Goal: Task Accomplishment & Management: Manage account settings

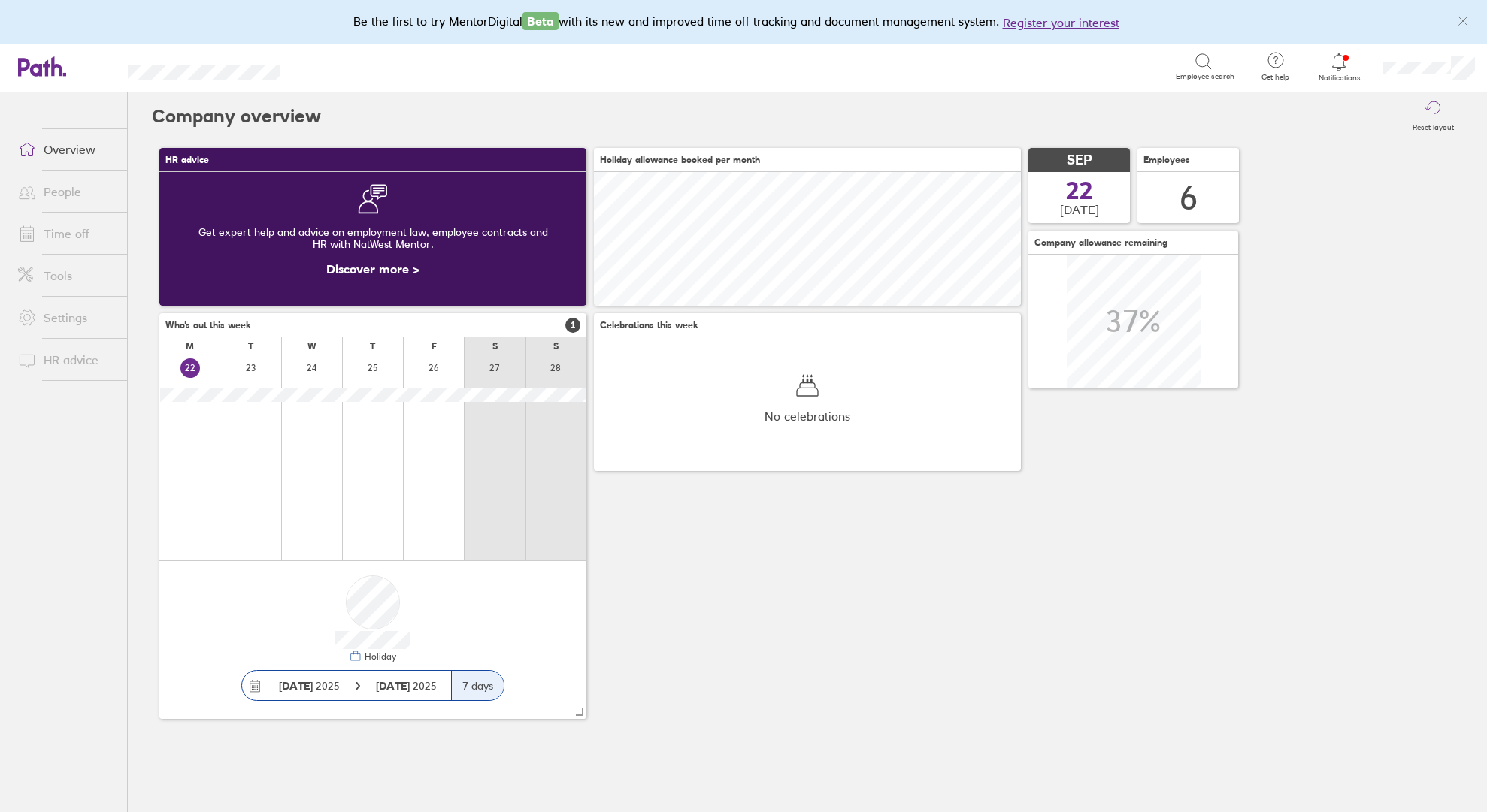
scroll to position [133, 427]
click at [74, 243] on link "Time off" at bounding box center [66, 234] width 121 height 30
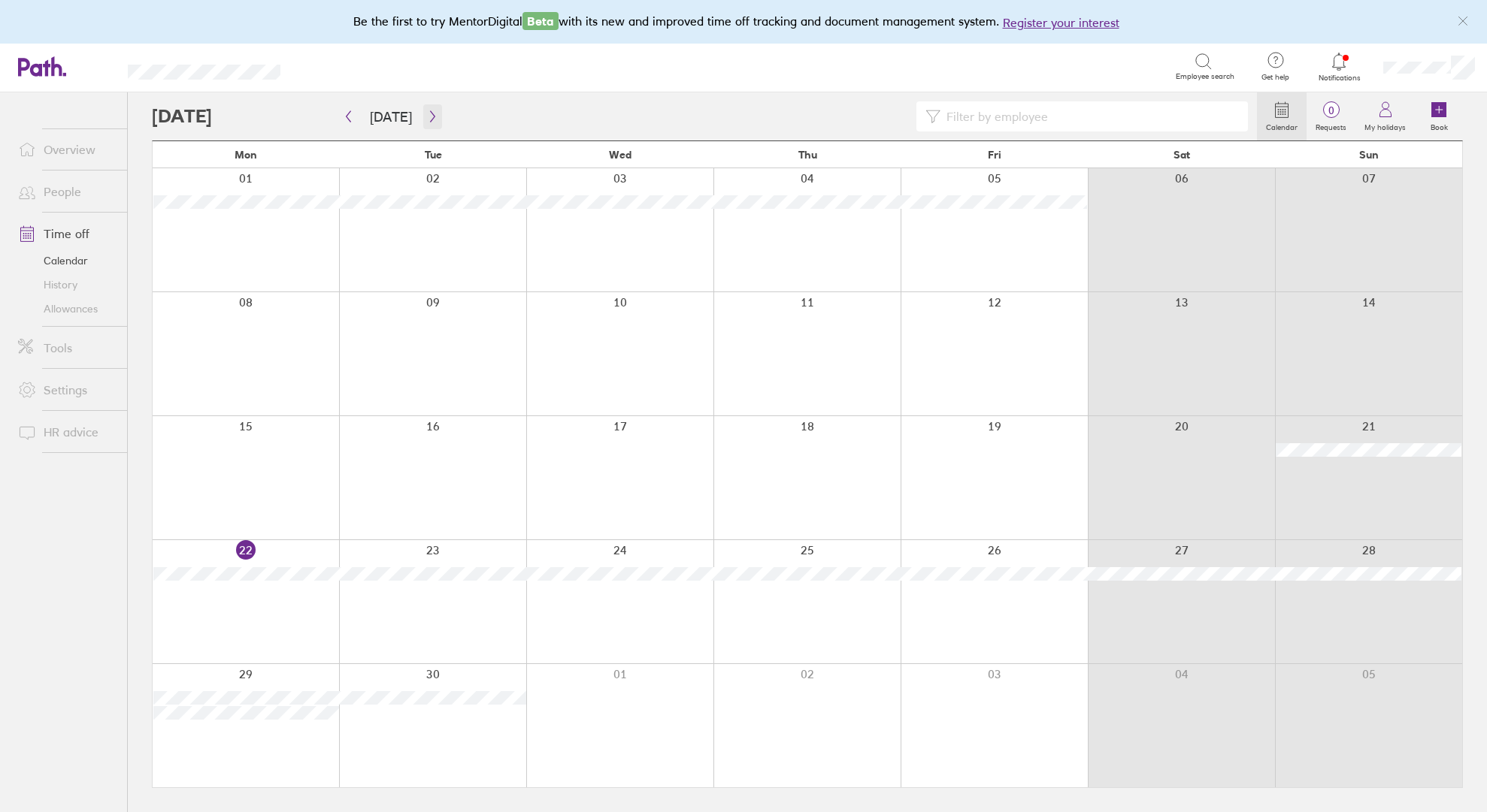
click at [431, 120] on icon "button" at bounding box center [432, 116] width 11 height 12
click at [400, 334] on div at bounding box center [432, 354] width 187 height 123
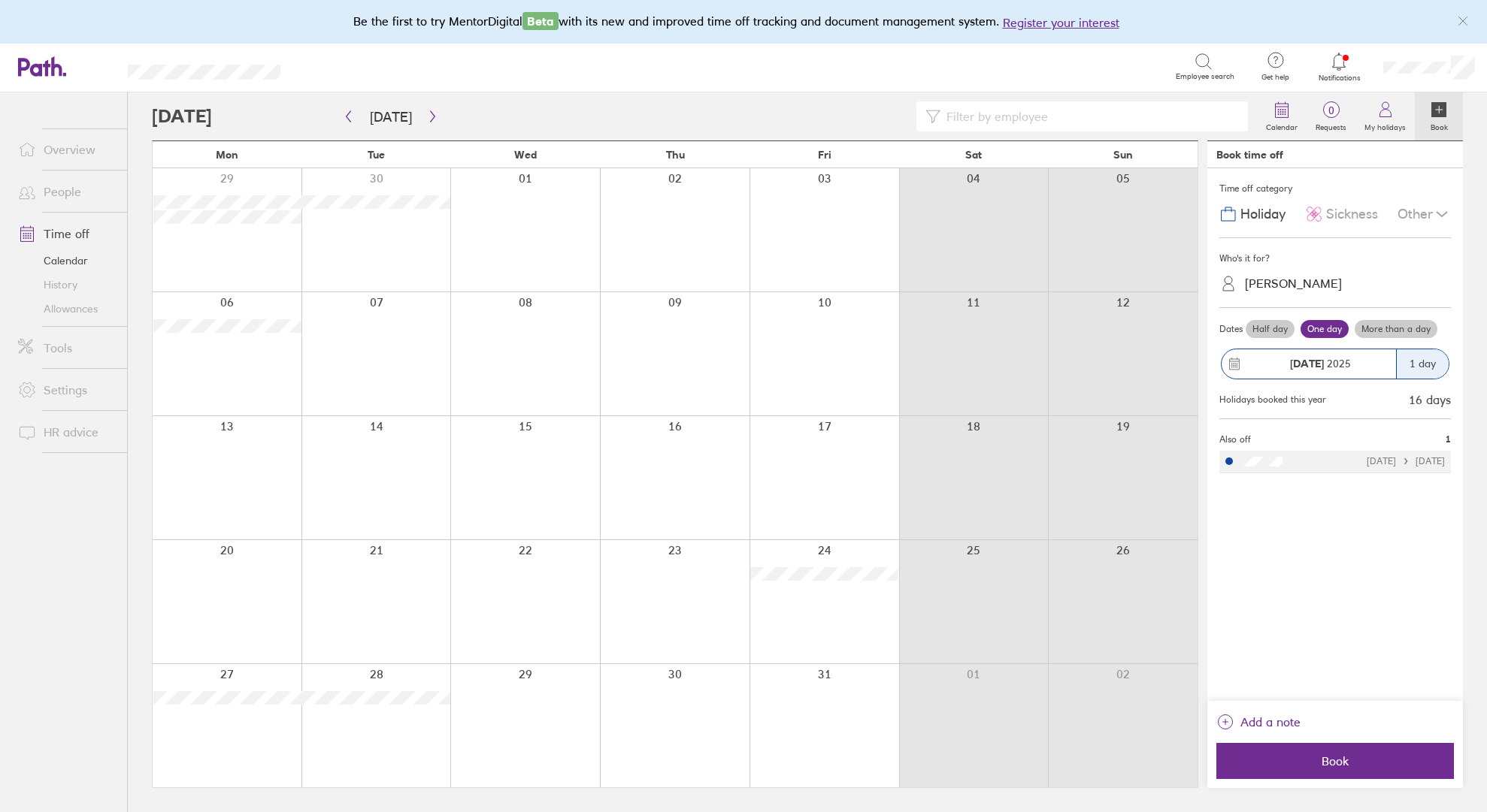
click at [1399, 360] on div "1 day" at bounding box center [1422, 363] width 53 height 29
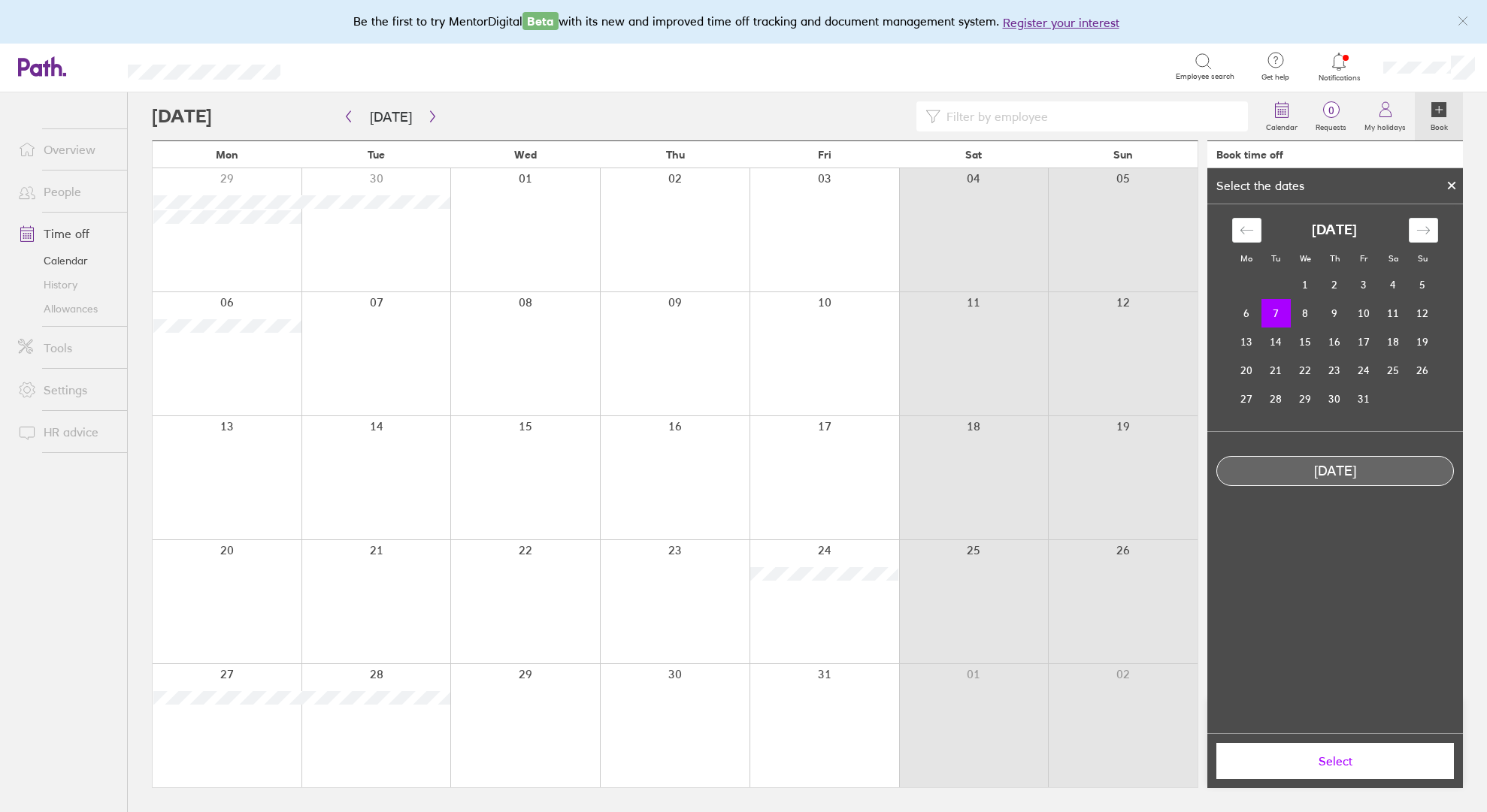
click at [1453, 190] on icon at bounding box center [1451, 185] width 10 height 9
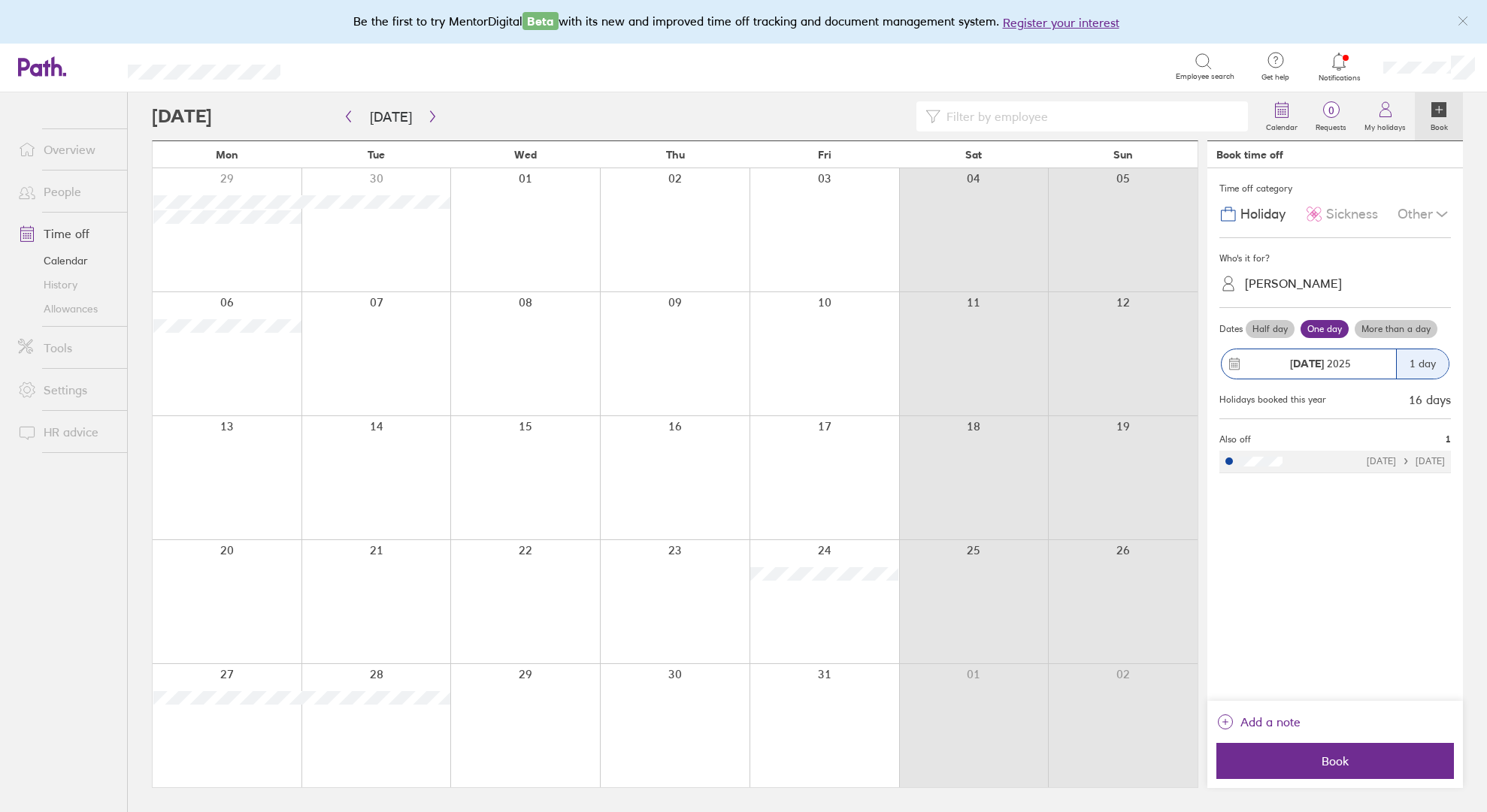
click at [1380, 326] on label "More than a day" at bounding box center [1395, 329] width 83 height 18
click at [0, 0] on input "More than a day" at bounding box center [0, 0] width 0 height 0
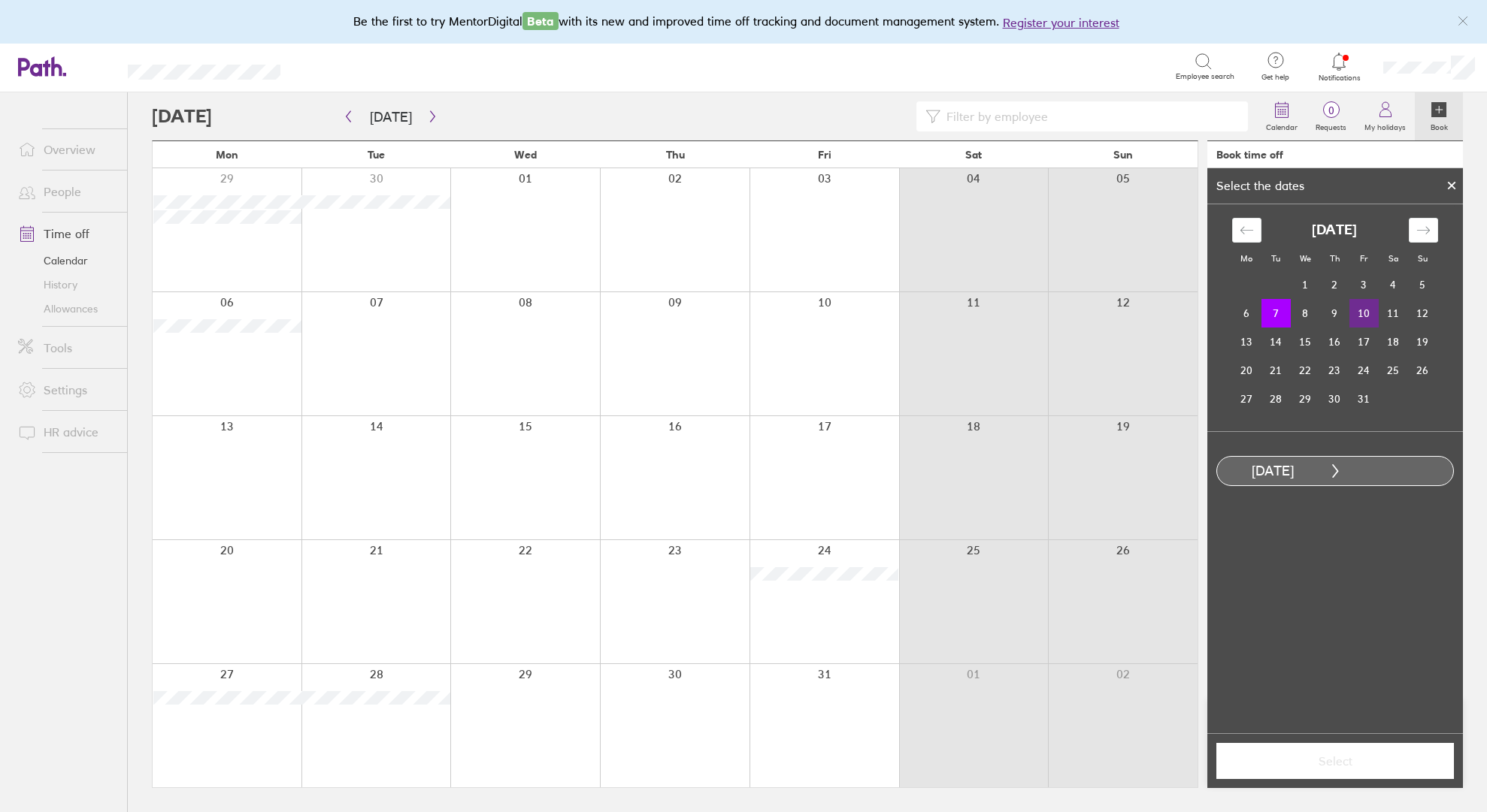
click at [1373, 313] on td "10" at bounding box center [1364, 314] width 29 height 28
click at [1327, 766] on span "Select" at bounding box center [1335, 761] width 216 height 13
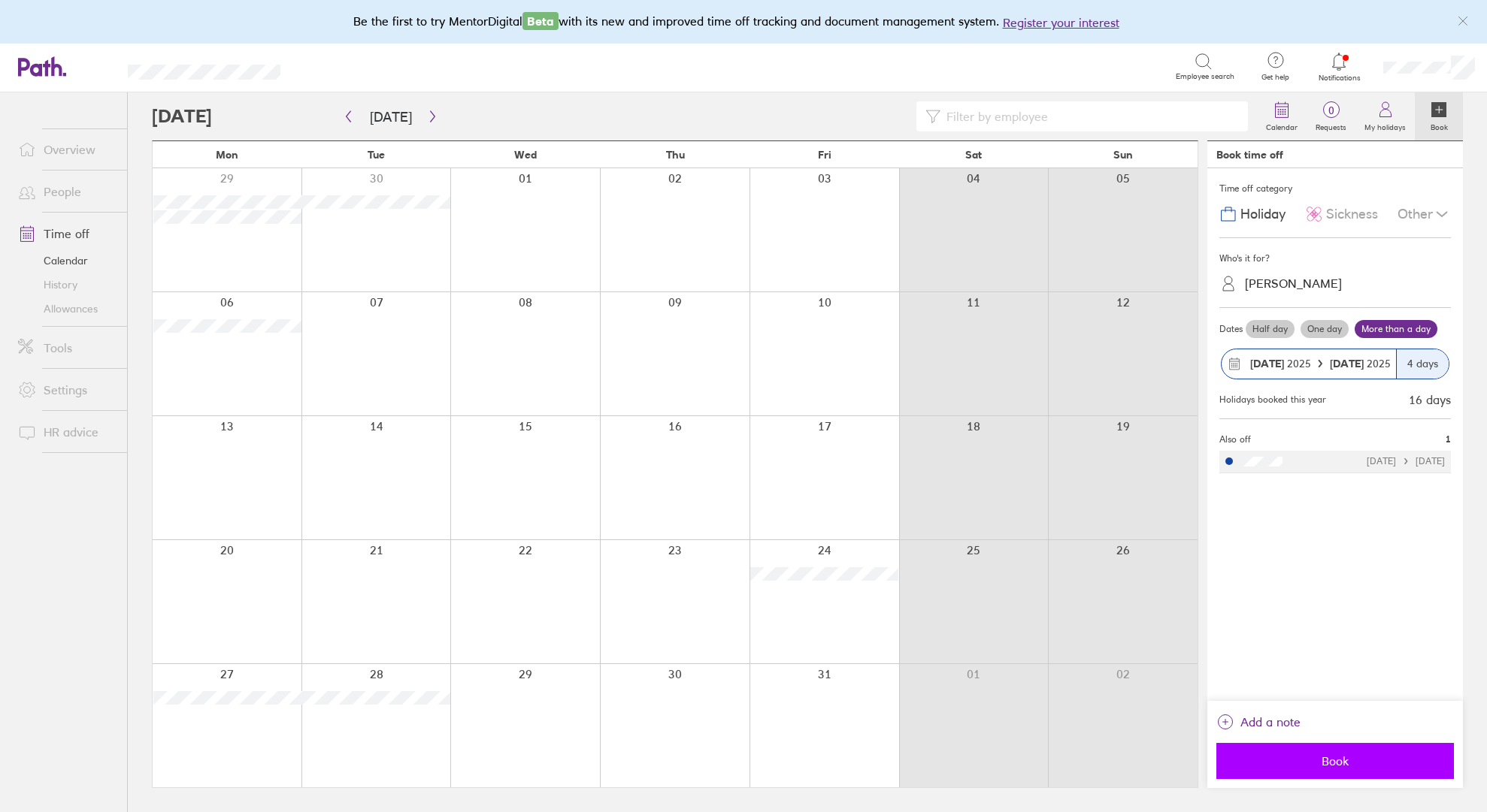
click at [1327, 766] on span "Book" at bounding box center [1335, 761] width 216 height 13
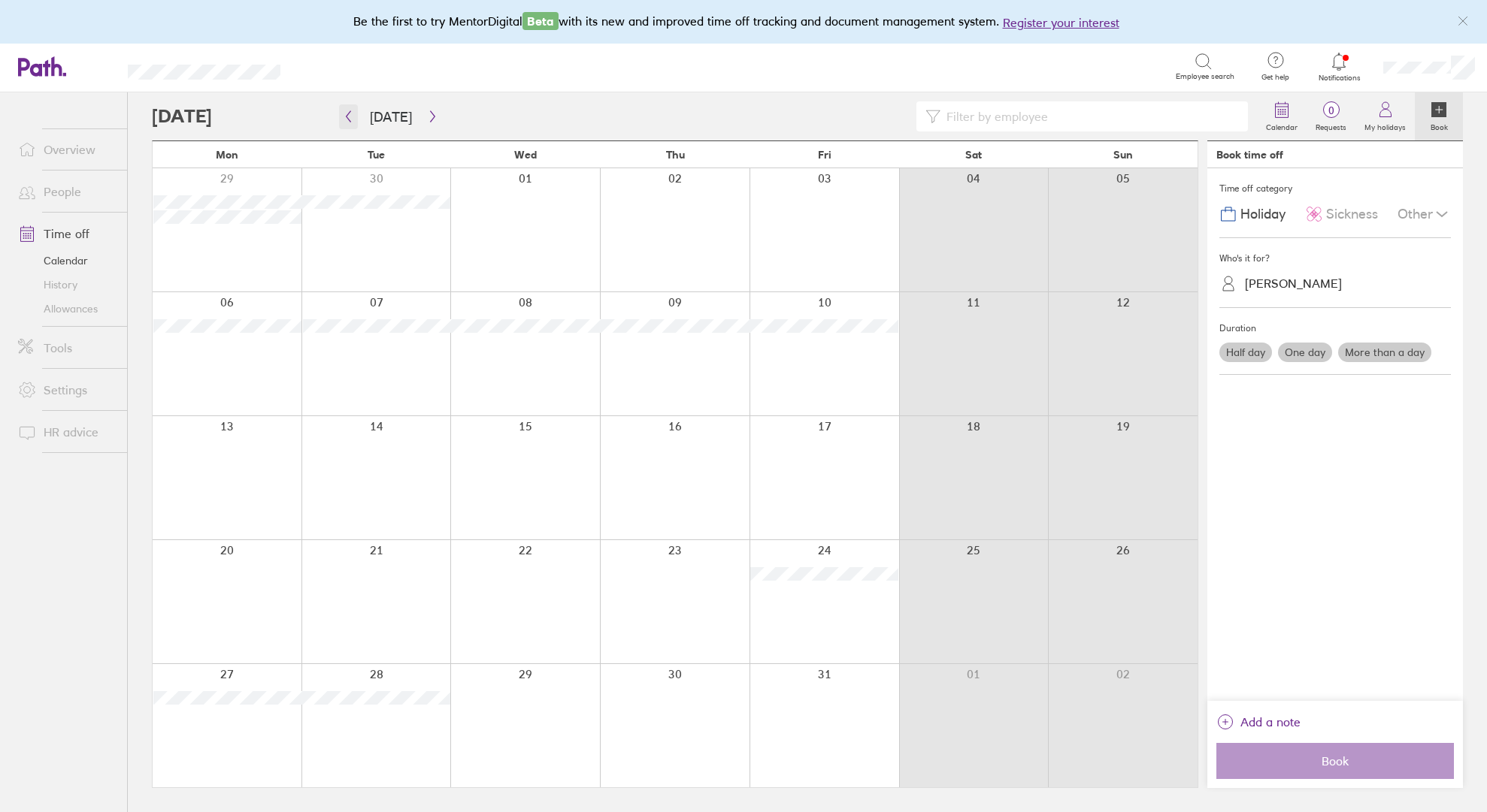
click at [348, 118] on icon "button" at bounding box center [348, 116] width 11 height 12
click at [1335, 61] on icon at bounding box center [1338, 62] width 18 height 18
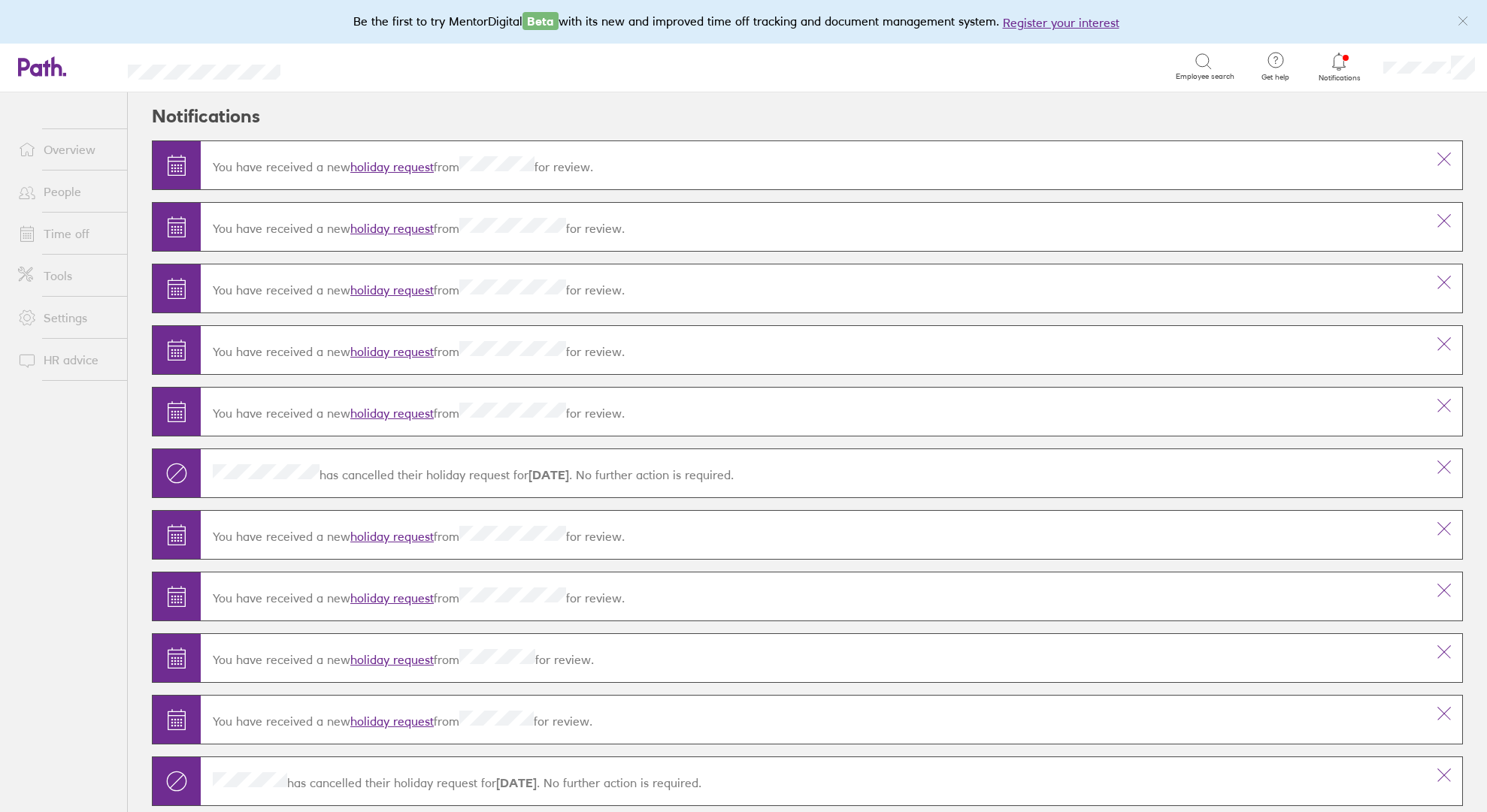
click at [1335, 61] on icon at bounding box center [1338, 62] width 18 height 18
